Goal: Task Accomplishment & Management: Manage account settings

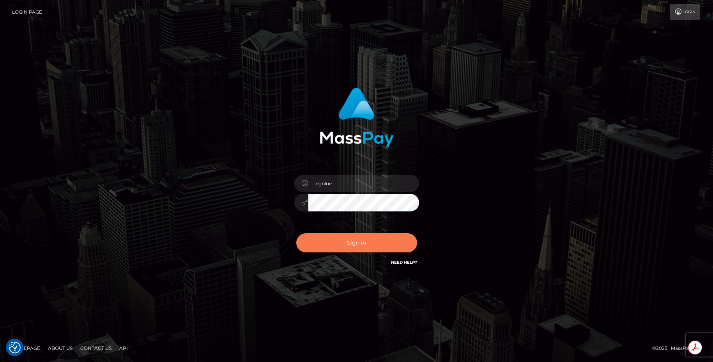
click at [335, 242] on button "Sign in" at bounding box center [356, 242] width 121 height 19
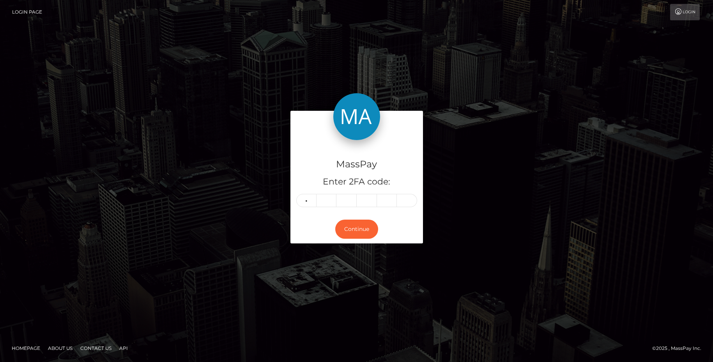
type input "2"
type input "4"
type input "0"
type input "3"
type input "2"
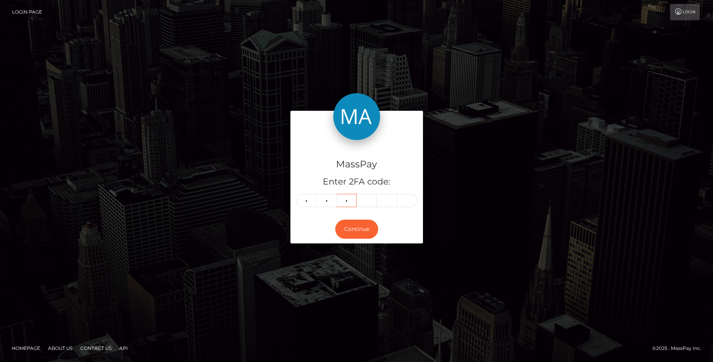
type input "6"
type input "2"
type input "1"
type input "0"
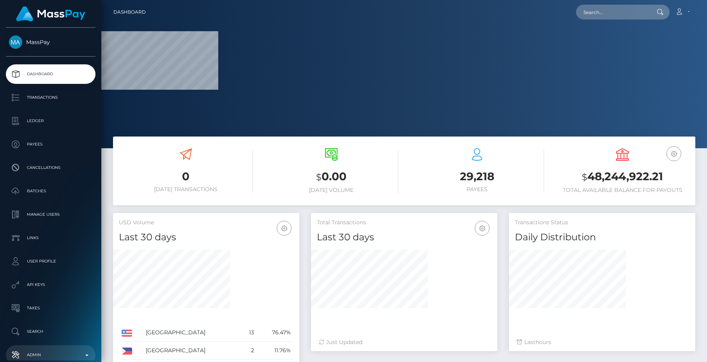
click at [52, 348] on link "Admin" at bounding box center [51, 354] width 90 height 19
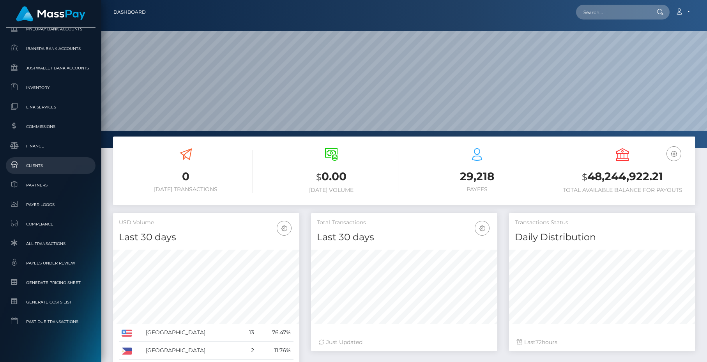
scroll to position [138, 186]
click at [51, 173] on link "Clients" at bounding box center [51, 165] width 90 height 17
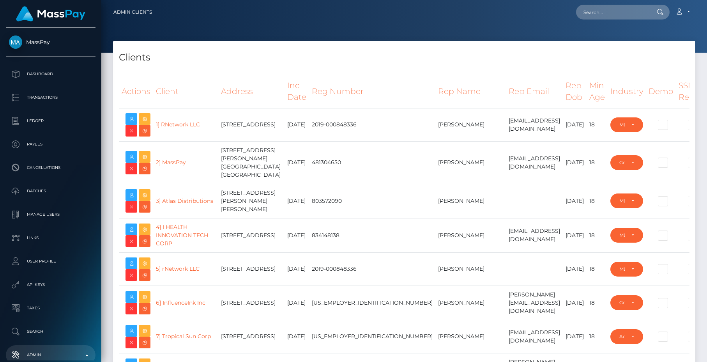
select select "223"
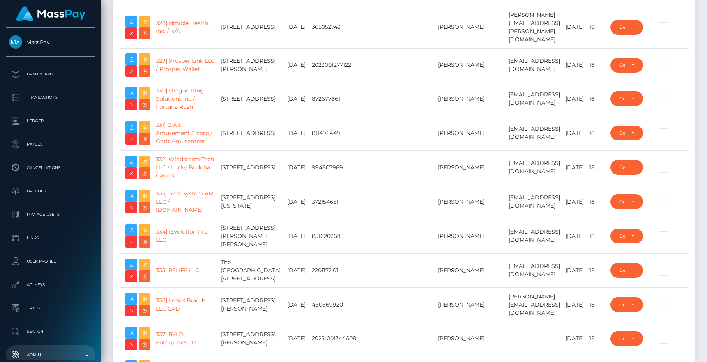
type input "egblue"
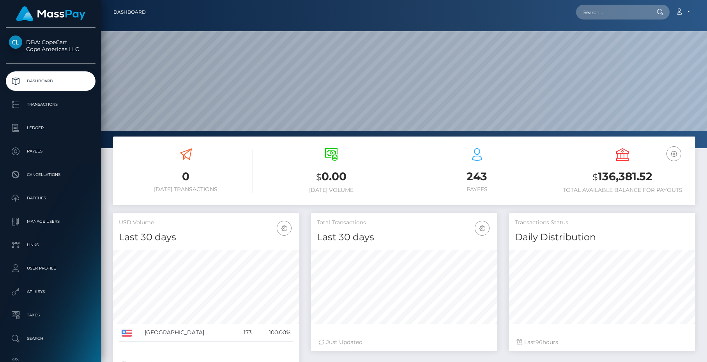
scroll to position [138, 186]
click at [303, 174] on h3 "$ 0.00" at bounding box center [332, 177] width 134 height 16
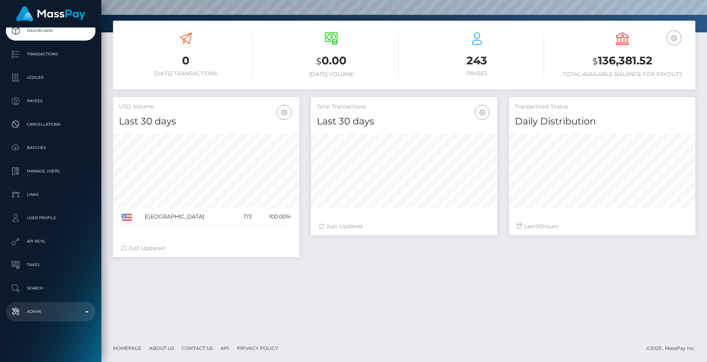
click at [43, 313] on p "Admin" at bounding box center [50, 311] width 83 height 12
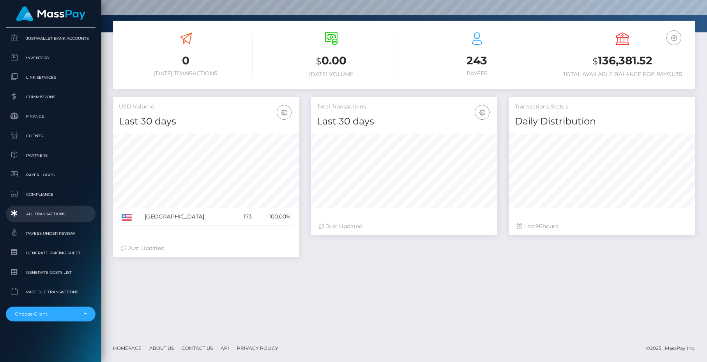
click at [40, 215] on span "All Transactions" at bounding box center [50, 213] width 83 height 9
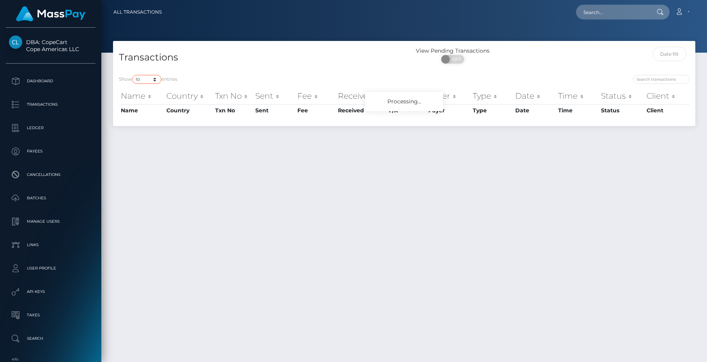
click at [150, 81] on select "10 25 50 100 250 500 1,000 3,500 All" at bounding box center [146, 79] width 29 height 9
select select "250"
click at [133, 75] on select "10 25 50 100 250 500 1,000 3,500 All" at bounding box center [146, 79] width 29 height 9
